Goal: Task Accomplishment & Management: Use online tool/utility

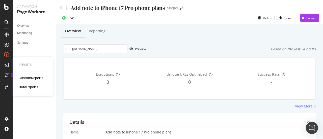
scroll to position [28, 0]
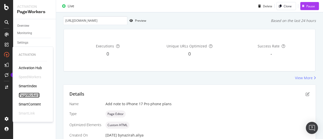
click at [28, 94] on div "PageWorkers" at bounding box center [29, 94] width 21 height 5
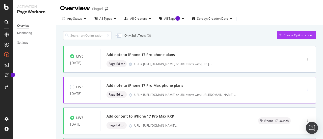
click at [304, 89] on div "button" at bounding box center [306, 89] width 5 height 3
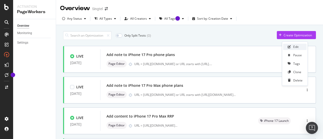
click at [293, 46] on div "Edit" at bounding box center [295, 47] width 5 height 4
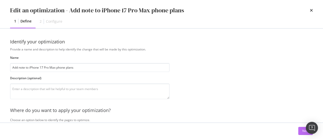
click at [301, 130] on button "Next" at bounding box center [305, 131] width 15 height 8
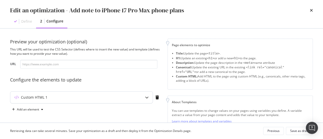
click at [114, 100] on div "Custom HTML 1" at bounding box center [81, 97] width 142 height 12
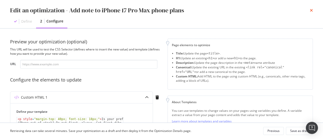
click at [310, 10] on icon "times" at bounding box center [310, 10] width 3 height 4
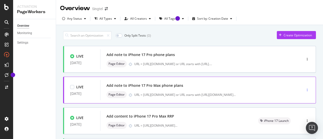
click at [304, 89] on div "button" at bounding box center [306, 89] width 5 height 3
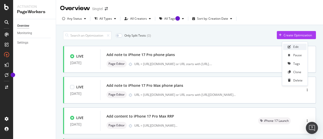
click at [295, 49] on div "Edit" at bounding box center [295, 47] width 5 height 4
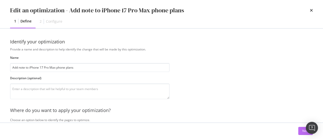
click at [300, 130] on button "Next" at bounding box center [305, 131] width 15 height 8
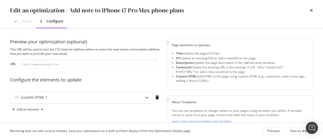
click at [126, 94] on div "Custom HTML 1" at bounding box center [81, 97] width 142 height 12
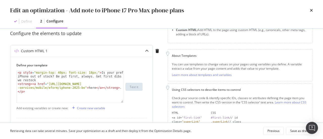
scroll to position [51, 0]
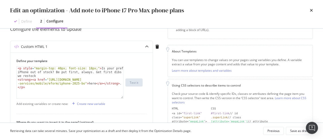
click at [322, 20] on div "Edit an optimization - Add note to iPhone 17 Pro Max phone plans Define 2 Confi…" at bounding box center [161, 14] width 323 height 28
click at [312, 11] on icon "times" at bounding box center [310, 10] width 3 height 4
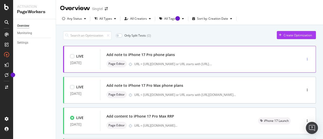
click at [304, 58] on div "button" at bounding box center [306, 59] width 5 height 3
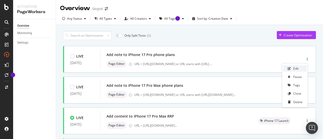
click at [296, 67] on div "Edit" at bounding box center [295, 68] width 5 height 4
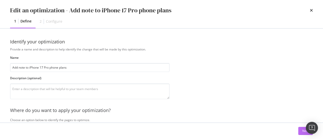
click at [301, 133] on button "Next" at bounding box center [305, 131] width 15 height 8
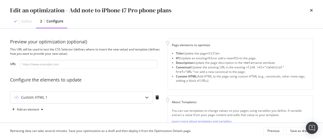
click at [112, 95] on div "Custom HTML 1" at bounding box center [71, 97] width 122 height 5
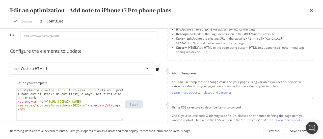
scroll to position [29, 0]
click at [310, 8] on icon "times" at bounding box center [310, 10] width 3 height 4
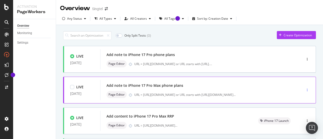
click at [304, 92] on div "button" at bounding box center [306, 90] width 5 height 8
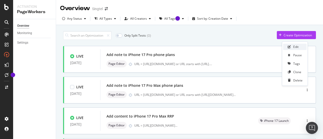
click at [297, 48] on div "Edit" at bounding box center [295, 47] width 5 height 4
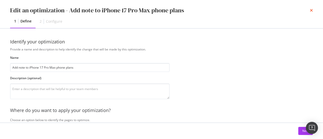
click at [311, 11] on icon "times" at bounding box center [310, 10] width 3 height 4
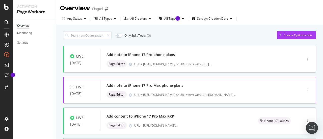
click at [196, 92] on div "Page Editor URL = https://shop.singtel.com/phones/apple-iphone-17-pro-max or UR…" at bounding box center [193, 94] width 174 height 7
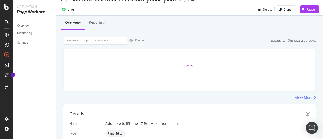
scroll to position [7, 0]
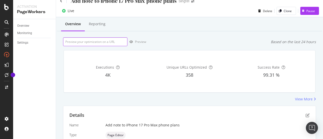
click at [111, 41] on input "url" at bounding box center [95, 41] width 64 height 9
paste input "https://shop.singtel.com/phones/apple-iphone-17-pro-max"
type input "https://shop.singtel.com/phones/apple-iphone-17-pro-max"
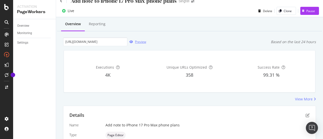
click at [139, 41] on div "Preview" at bounding box center [140, 42] width 11 height 4
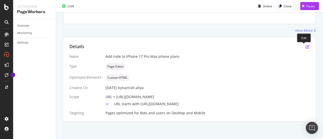
click at [305, 45] on icon "pen-to-square" at bounding box center [307, 47] width 4 height 4
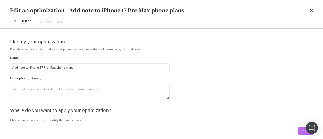
click at [305, 132] on div "Next" at bounding box center [305, 131] width 7 height 4
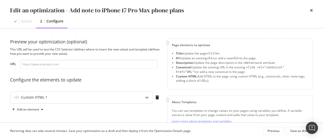
click at [88, 95] on div "Custom HTML 1" at bounding box center [71, 97] width 122 height 5
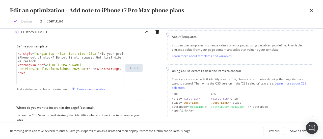
scroll to position [23, 0]
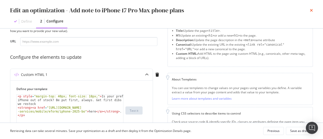
click at [312, 11] on icon "times" at bounding box center [310, 10] width 3 height 4
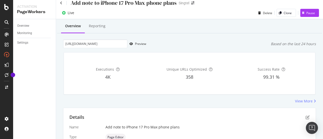
scroll to position [0, 0]
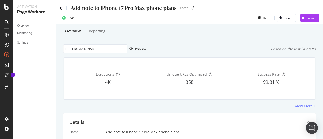
click at [61, 8] on icon at bounding box center [61, 8] width 2 height 4
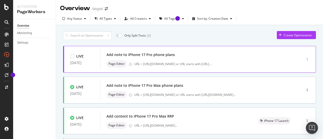
click at [306, 59] on icon "button" at bounding box center [306, 59] width 1 height 3
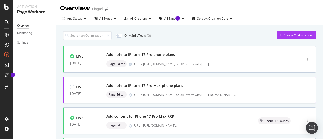
click at [306, 89] on icon "button" at bounding box center [306, 89] width 1 height 3
click at [306, 88] on icon "button" at bounding box center [306, 89] width 1 height 3
click at [306, 89] on icon "button" at bounding box center [306, 89] width 1 height 3
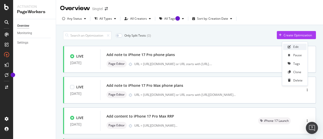
click at [297, 45] on div "Edit" at bounding box center [294, 47] width 23 height 6
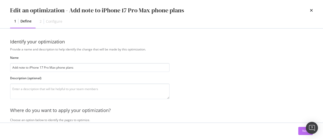
click at [302, 131] on div "Next" at bounding box center [305, 131] width 7 height 4
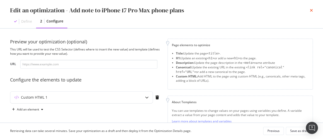
click at [311, 12] on icon "times" at bounding box center [310, 10] width 3 height 4
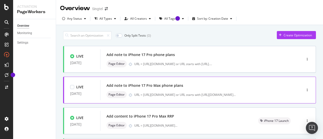
click at [214, 86] on div "Add note to iPhone 17 Pro Max phone plans" at bounding box center [193, 85] width 174 height 7
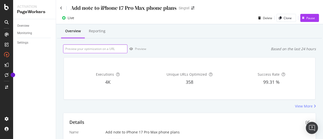
click at [106, 49] on input "url" at bounding box center [95, 48] width 64 height 9
paste input "https://shop.singtel.com/phones/apple-iphone-17-pro-max"
type input "https://shop.singtel.com/phones/apple-iphone-17-pro-max"
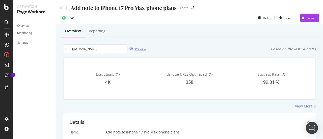
click at [136, 49] on div "Preview" at bounding box center [140, 49] width 11 height 4
click at [60, 7] on icon at bounding box center [61, 8] width 2 height 4
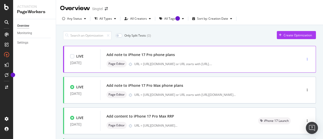
click at [304, 59] on div "button" at bounding box center [306, 59] width 5 height 3
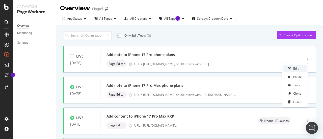
click at [298, 66] on div "Edit" at bounding box center [294, 68] width 23 height 6
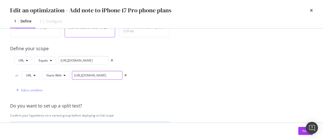
scroll to position [0, 30]
drag, startPoint x: 112, startPoint y: 76, endPoint x: 174, endPoint y: 77, distance: 62.0
click at [174, 77] on div "Provide a name and description to help identify the change that will be made by…" at bounding box center [161, 80] width 302 height 287
drag, startPoint x: 105, startPoint y: 75, endPoint x: 149, endPoint y: 75, distance: 43.8
click at [149, 75] on div "URL Equals https://shop.singtel.com/phones/apple-iphone-17-pro or URL Starts Wi…" at bounding box center [89, 75] width 159 height 39
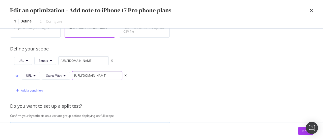
click at [120, 75] on input "[URL][DOMAIN_NAME]" at bounding box center [97, 75] width 50 height 9
type input "https://shop.singtel.com/phones/apple-iphone-17-pro?"
click at [303, 129] on div "Next" at bounding box center [305, 131] width 7 height 4
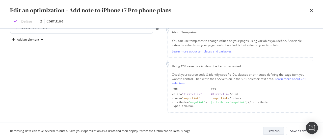
scroll to position [69, 0]
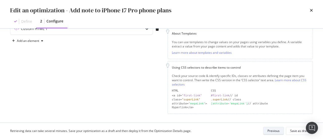
click at [303, 129] on div "Save as draft" at bounding box center [299, 131] width 18 height 4
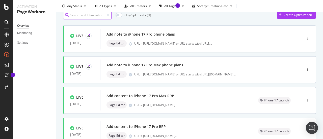
scroll to position [20, 0]
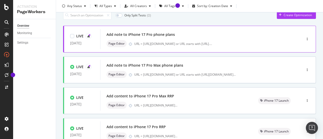
click at [195, 34] on div "Add note to iPhone 17 Pro phone plans" at bounding box center [193, 34] width 174 height 7
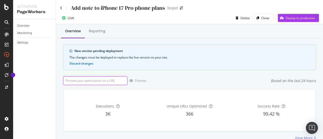
click at [107, 80] on input "url" at bounding box center [95, 80] width 64 height 9
paste input "[URL][DOMAIN_NAME]"
type input "[URL][DOMAIN_NAME]"
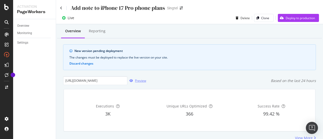
click at [134, 81] on div "button" at bounding box center [131, 80] width 8 height 3
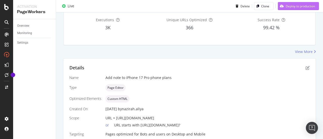
click at [306, 5] on div "Deploy to production" at bounding box center [299, 6] width 29 height 4
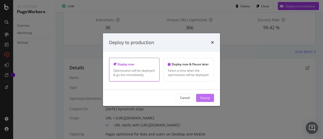
click at [209, 95] on div "Deploy" at bounding box center [205, 98] width 10 height 8
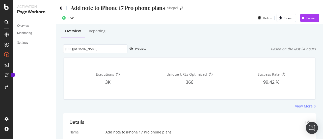
click at [60, 8] on icon at bounding box center [61, 8] width 2 height 4
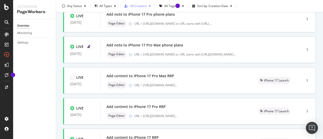
scroll to position [40, 0]
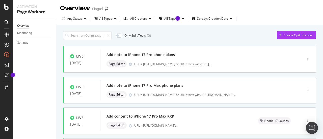
click at [318, 18] on div "Any Status All Types All Creators All Tags Sort by: Creation Date" at bounding box center [189, 20] width 267 height 10
